Goal: Navigation & Orientation: Find specific page/section

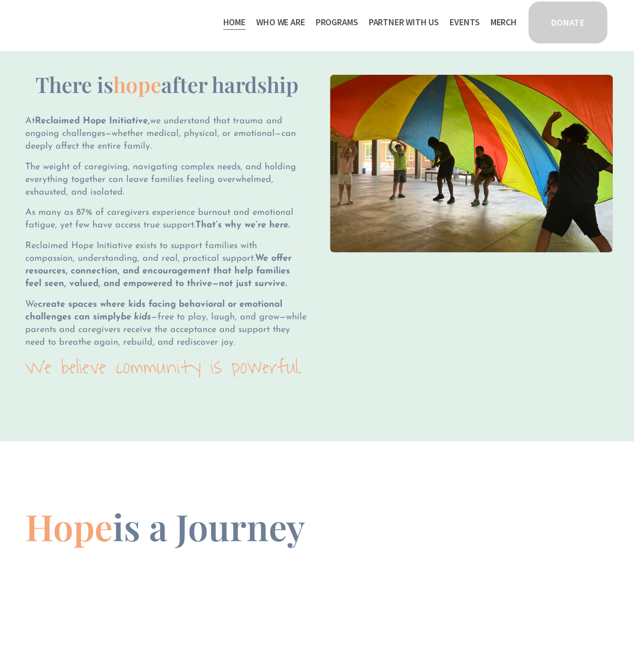
scroll to position [1213, 0]
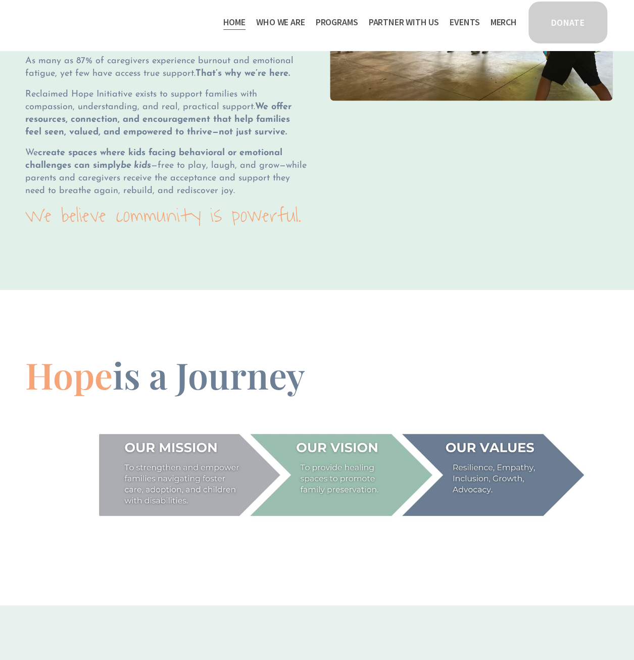
click at [163, 487] on div at bounding box center [341, 475] width 485 height 88
drag, startPoint x: 126, startPoint y: 472, endPoint x: 184, endPoint y: 484, distance: 59.4
click at [184, 484] on div at bounding box center [341, 475] width 485 height 88
click at [0, 0] on span "Staff & Board" at bounding box center [0, 0] width 0 height 0
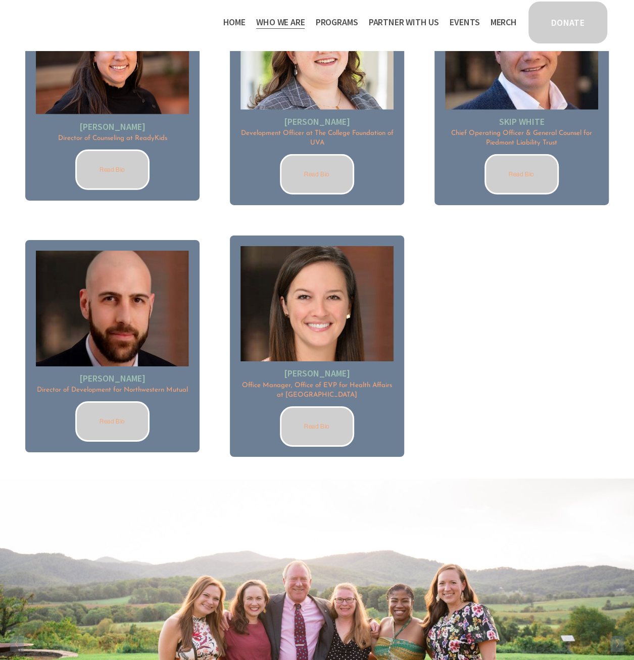
scroll to position [1061, 0]
